Goal: Task Accomplishment & Management: Manage account settings

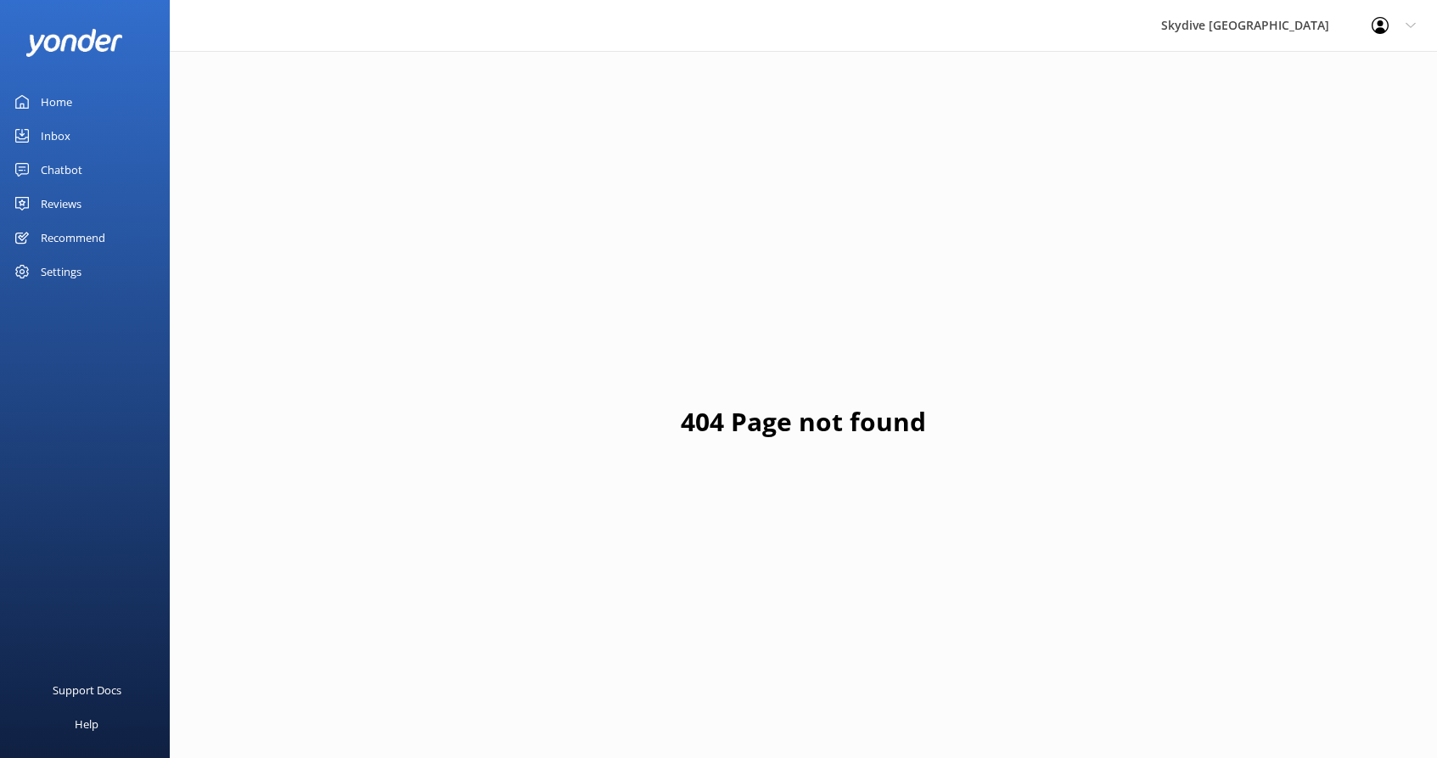
click at [83, 104] on link "Home" at bounding box center [85, 102] width 170 height 34
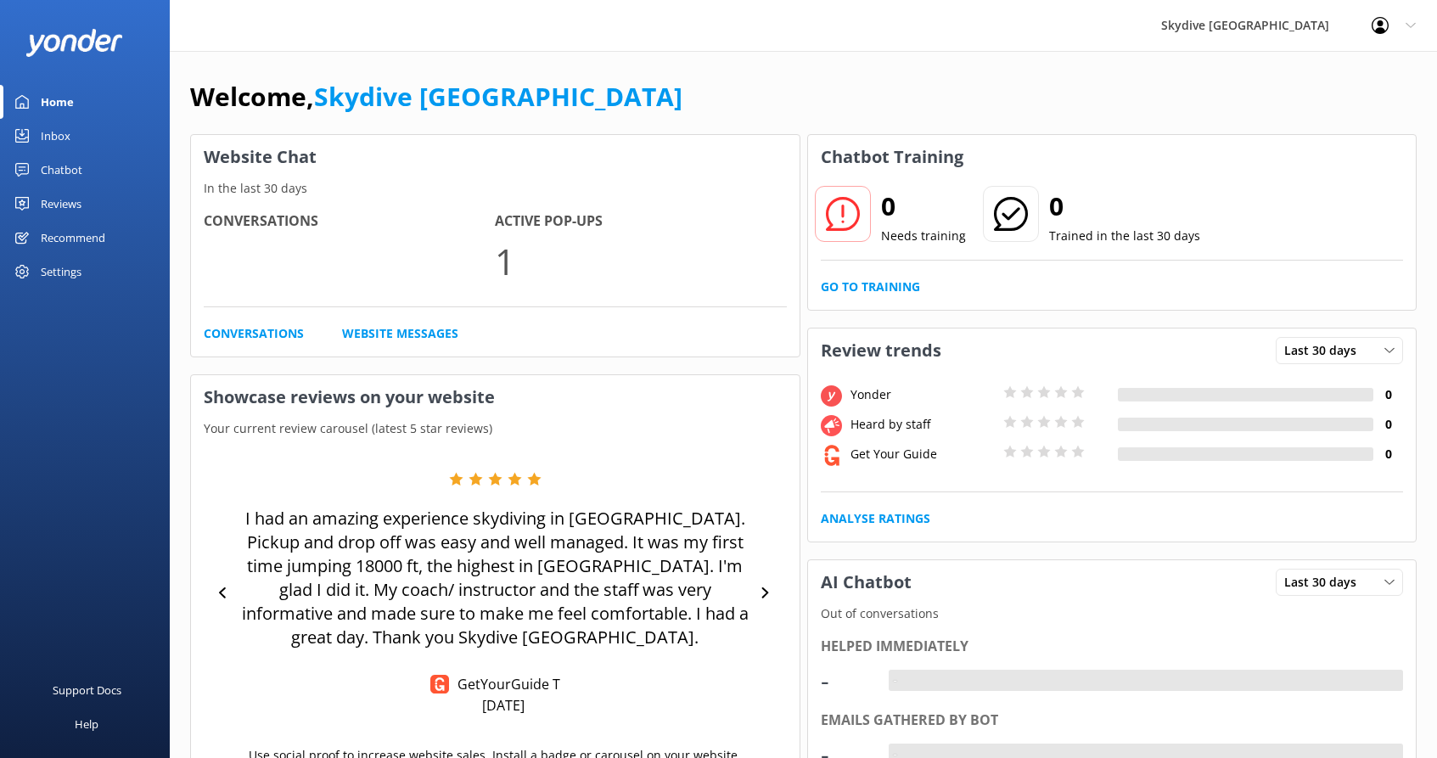
click at [54, 128] on div "Inbox" at bounding box center [56, 136] width 30 height 34
